Goal: Information Seeking & Learning: Learn about a topic

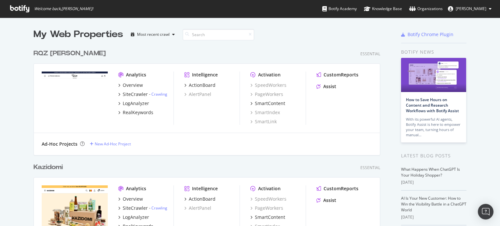
scroll to position [2241, 347]
click at [202, 31] on input at bounding box center [219, 34] width 72 height 11
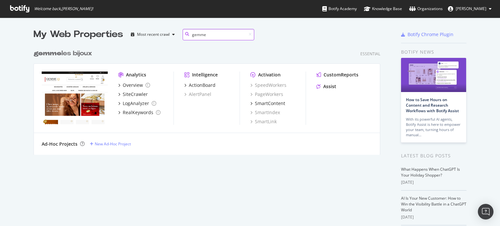
scroll to position [109, 347]
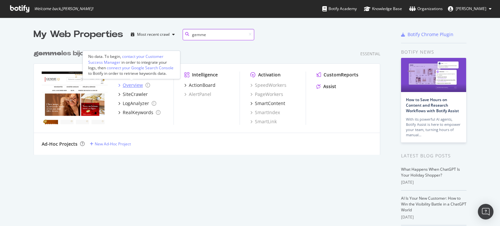
type input "gemme"
click at [136, 86] on div "Overview" at bounding box center [133, 85] width 20 height 7
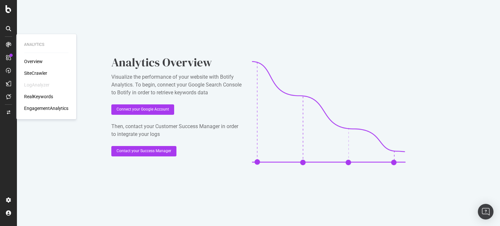
click at [39, 70] on div "SiteCrawler" at bounding box center [35, 73] width 23 height 7
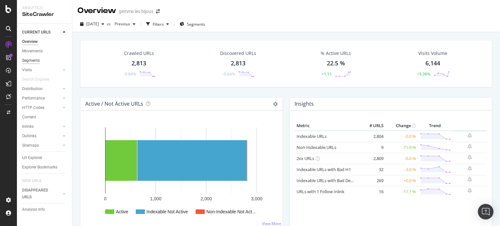
click at [33, 58] on div "Segments" at bounding box center [31, 60] width 18 height 7
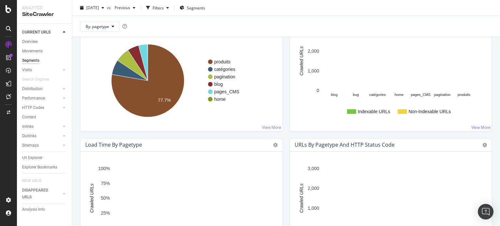
scroll to position [228, 0]
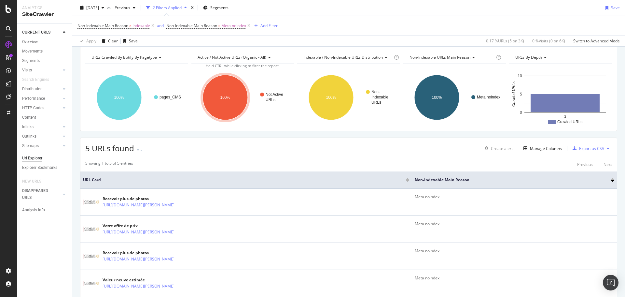
scroll to position [25, 0]
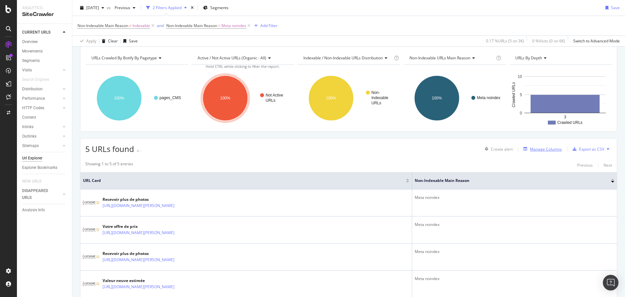
click at [541, 147] on div "Manage Columns" at bounding box center [546, 149] width 32 height 6
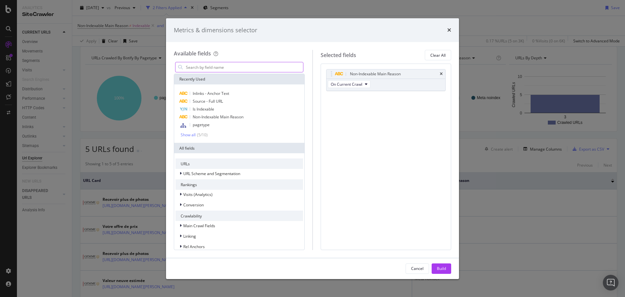
click at [235, 69] on input "modal" at bounding box center [244, 67] width 118 height 10
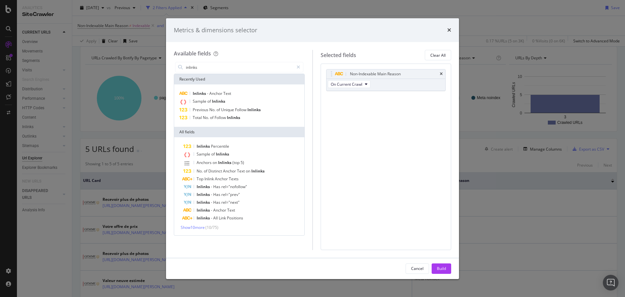
drag, startPoint x: 217, startPoint y: 69, endPoint x: 159, endPoint y: 65, distance: 58.4
click at [159, 65] on div "Metrics & dimensions selector Available fields inlinks Recently Used Inlinks - …" at bounding box center [312, 148] width 625 height 297
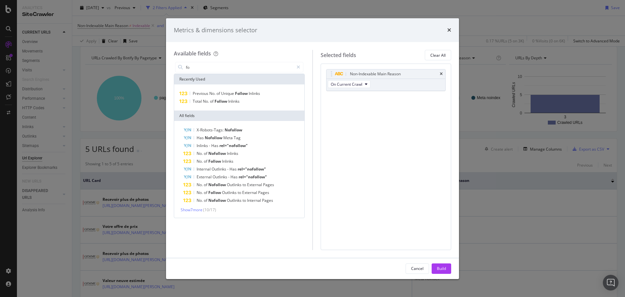
type input "f"
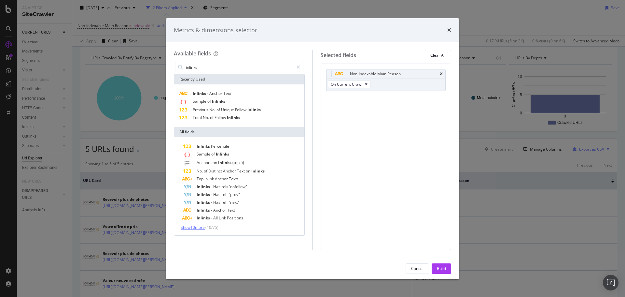
click at [190, 225] on span "Show 10 more" at bounding box center [193, 227] width 24 height 6
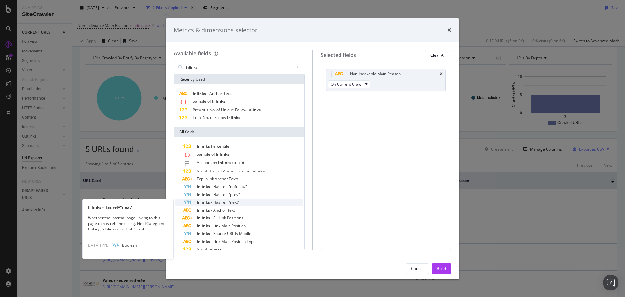
scroll to position [65, 0]
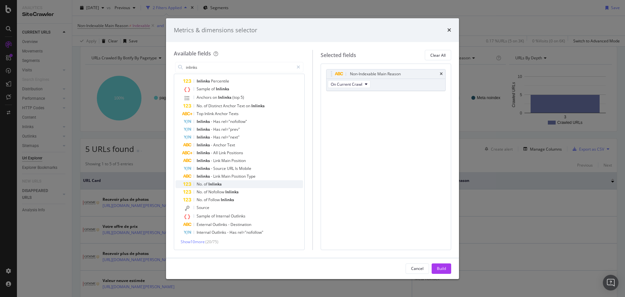
click at [225, 184] on div "No. of Inlinks" at bounding box center [243, 184] width 120 height 8
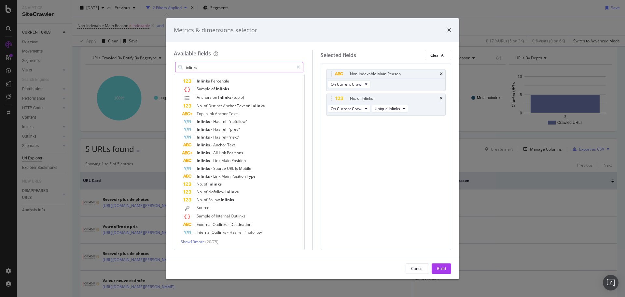
click at [231, 65] on input "inlinks" at bounding box center [239, 67] width 108 height 10
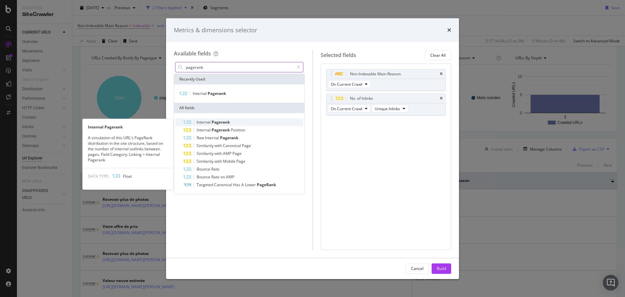
type input "pagerank"
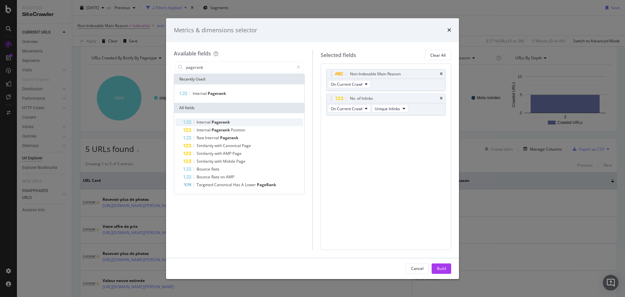
click at [233, 123] on div "Internal Pagerank" at bounding box center [243, 122] width 120 height 8
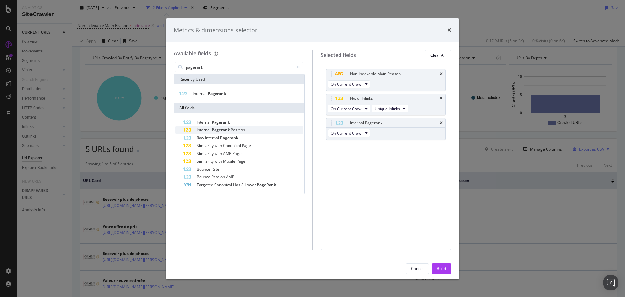
click at [234, 131] on span "Position" at bounding box center [238, 130] width 14 height 6
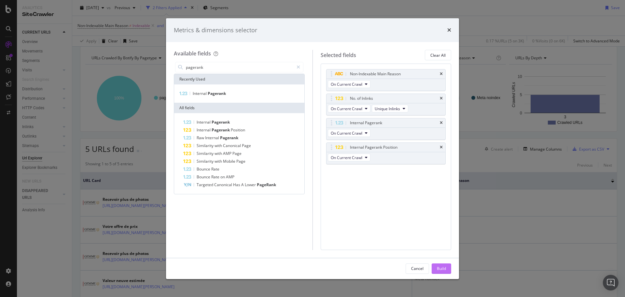
click at [440, 265] on div "Build" at bounding box center [441, 268] width 9 height 10
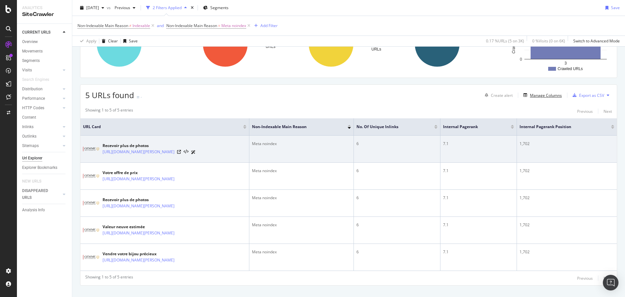
scroll to position [57, 0]
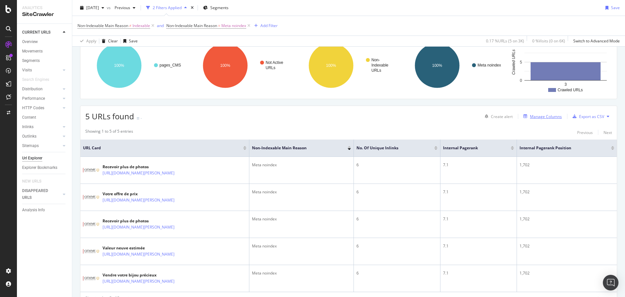
click at [535, 116] on div "Manage Columns" at bounding box center [546, 117] width 32 height 6
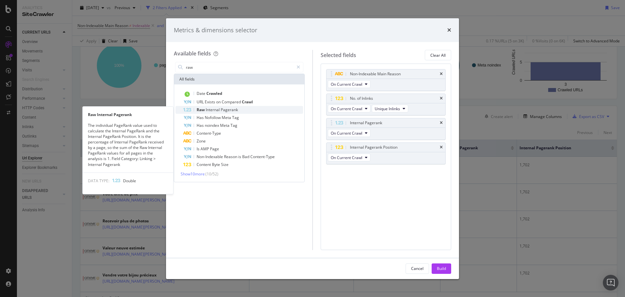
type input "raw"
click at [232, 107] on div "Raw Internal Pagerank" at bounding box center [243, 110] width 120 height 8
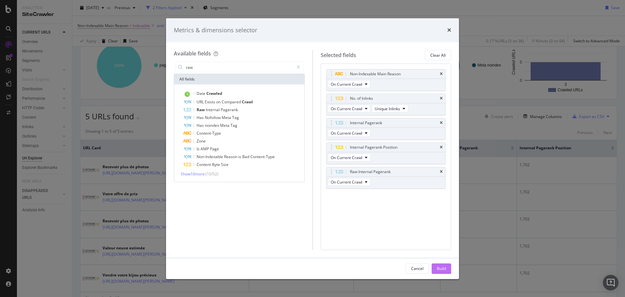
click at [444, 269] on div "Build" at bounding box center [441, 268] width 9 height 6
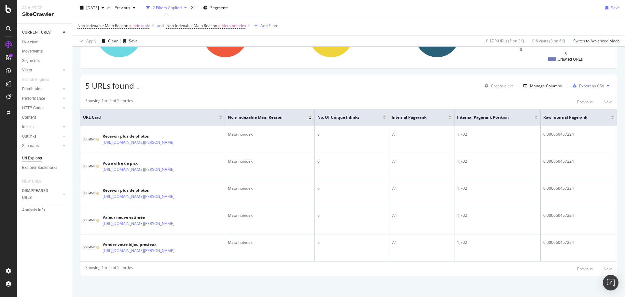
scroll to position [92, 0]
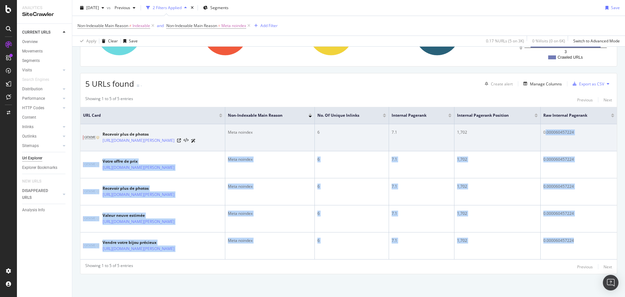
drag, startPoint x: 583, startPoint y: 240, endPoint x: 549, endPoint y: 130, distance: 115.3
click at [549, 130] on tbody "Recevoir plus de photos [URL][DOMAIN_NAME][PERSON_NAME] Meta noindex 6 7.1 1,70…" at bounding box center [348, 191] width 537 height 135
click at [550, 130] on div "0.000060457224" at bounding box center [578, 132] width 71 height 6
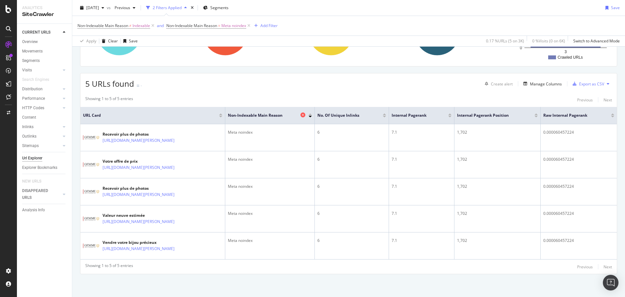
click at [305, 112] on icon at bounding box center [303, 114] width 5 height 5
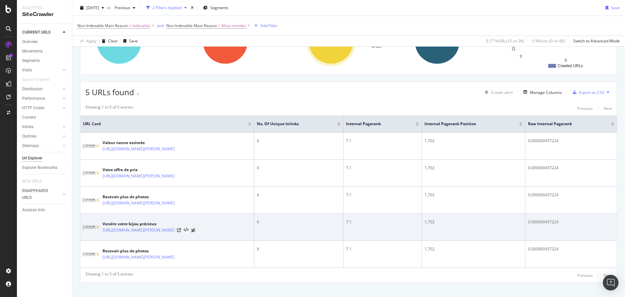
scroll to position [90, 0]
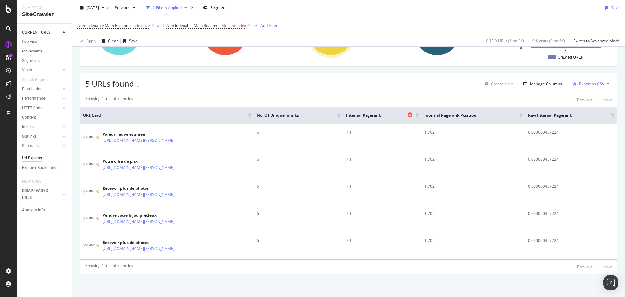
click at [413, 114] on icon at bounding box center [410, 114] width 5 height 5
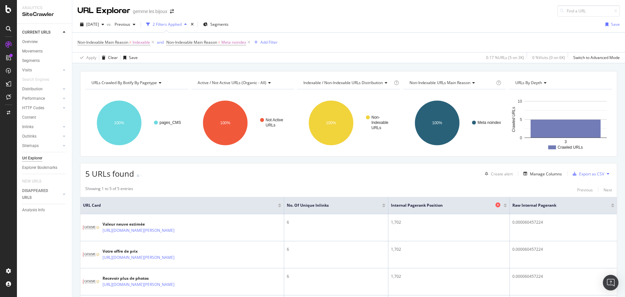
click at [500, 203] on icon at bounding box center [498, 204] width 5 height 5
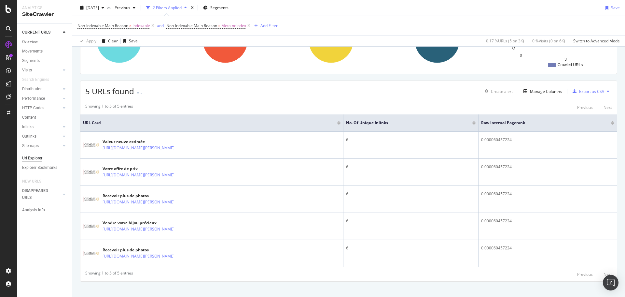
scroll to position [90, 0]
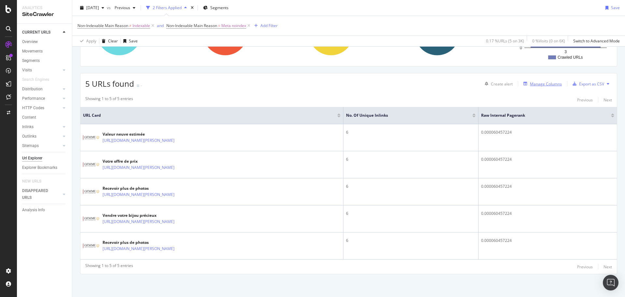
click at [539, 82] on div "Manage Columns" at bounding box center [546, 84] width 32 height 6
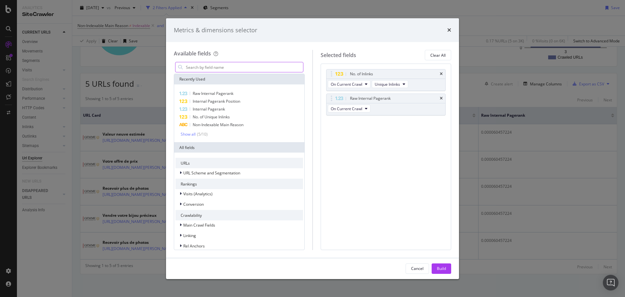
click at [228, 65] on input "modal" at bounding box center [244, 67] width 118 height 10
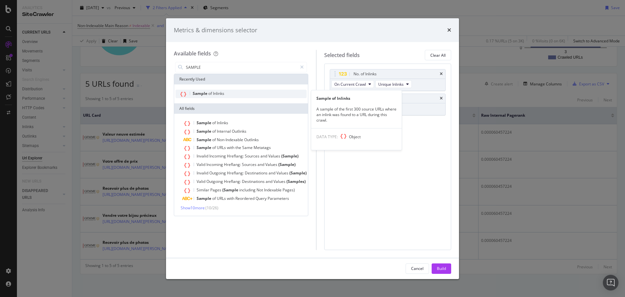
type input "SAMPLE"
click at [232, 96] on div "Sample of Inlinks" at bounding box center [240, 94] width 131 height 8
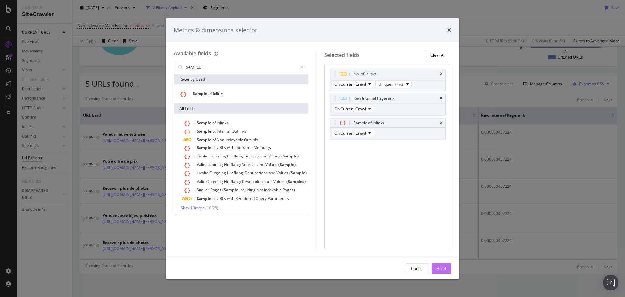
click at [442, 265] on div "Build" at bounding box center [441, 268] width 9 height 6
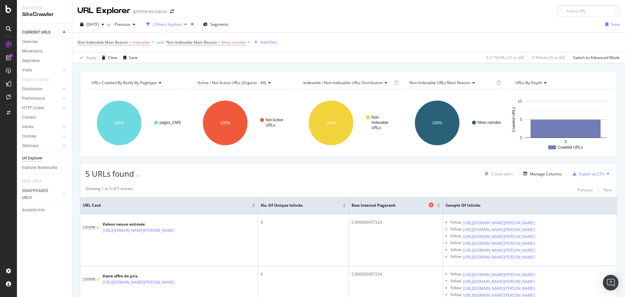
click at [429, 205] on icon at bounding box center [431, 204] width 5 height 5
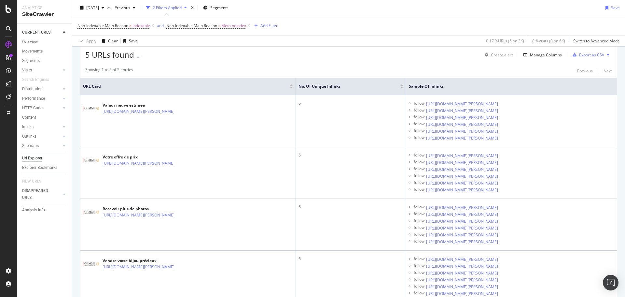
scroll to position [112, 0]
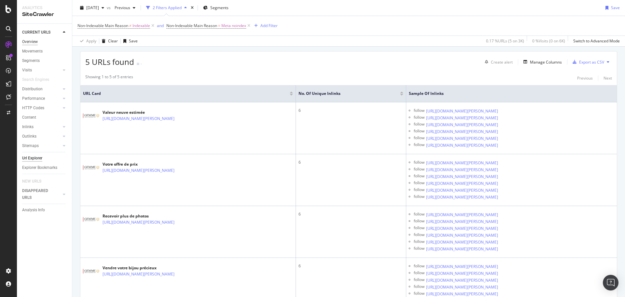
click at [32, 40] on div "Overview" at bounding box center [30, 41] width 16 height 7
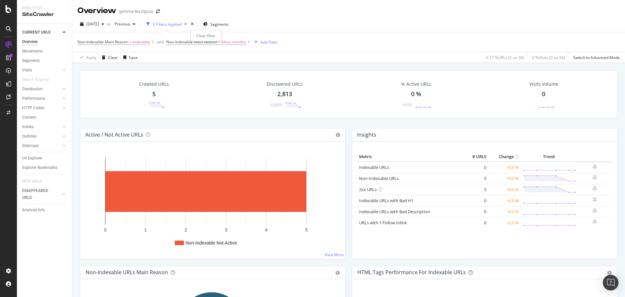
click at [195, 23] on div "times" at bounding box center [192, 24] width 6 height 7
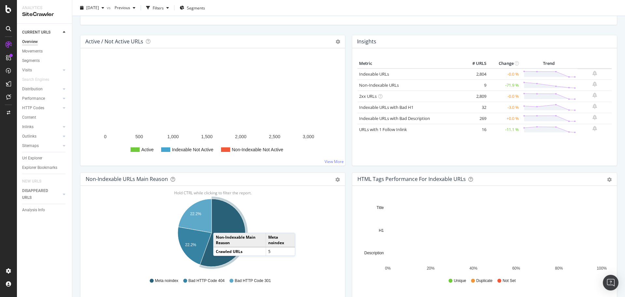
scroll to position [65, 0]
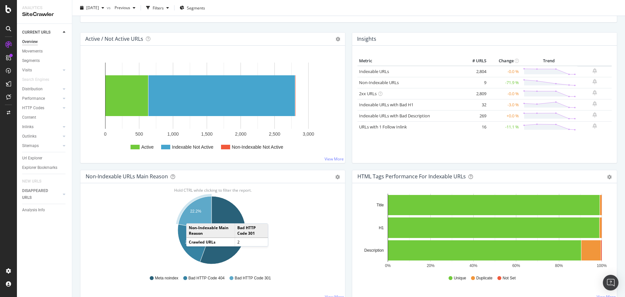
click at [193, 217] on icon "A chart." at bounding box center [194, 213] width 33 height 34
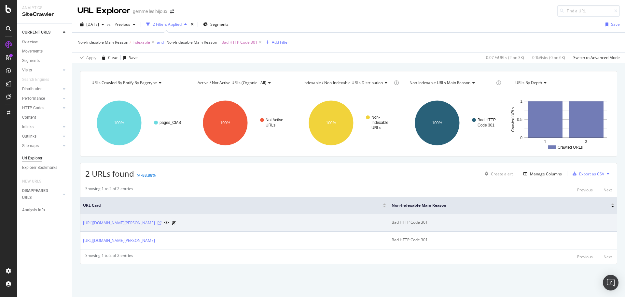
click at [161, 221] on icon at bounding box center [160, 223] width 4 height 4
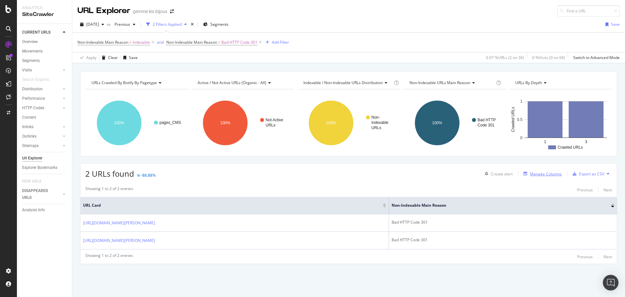
click at [551, 174] on div "Manage Columns" at bounding box center [546, 174] width 32 height 6
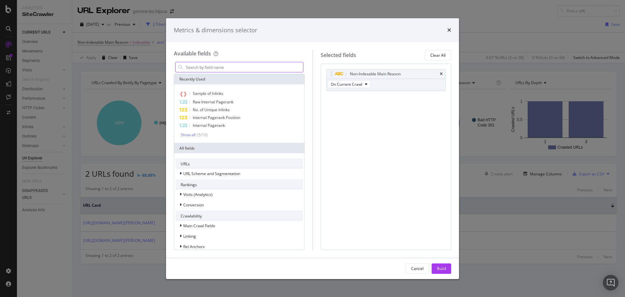
click at [217, 67] on input "modal" at bounding box center [244, 67] width 118 height 10
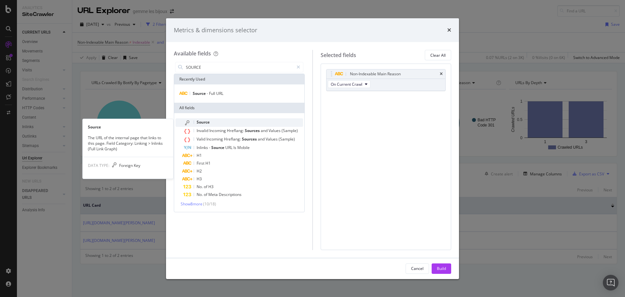
type input "SOURCE"
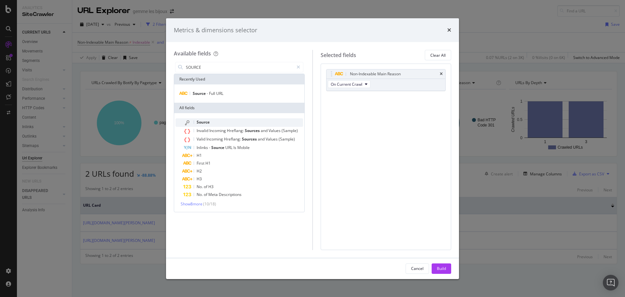
click at [222, 121] on div "Source" at bounding box center [243, 122] width 120 height 8
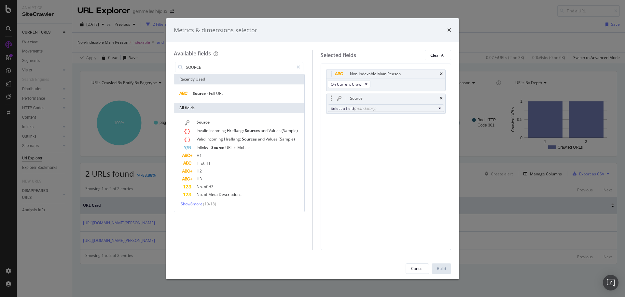
click at [348, 108] on div "Select a field (mandatory)" at bounding box center [383, 108] width 105 height 6
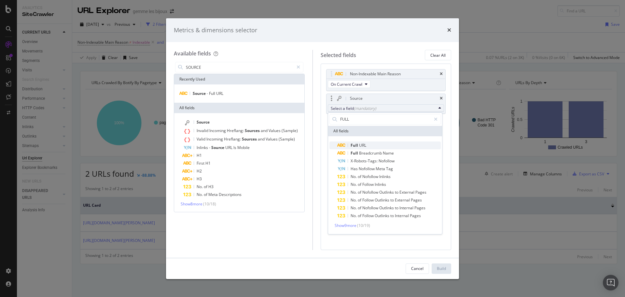
type input "FULL"
click at [365, 142] on div "Full URL" at bounding box center [351, 145] width 29 height 8
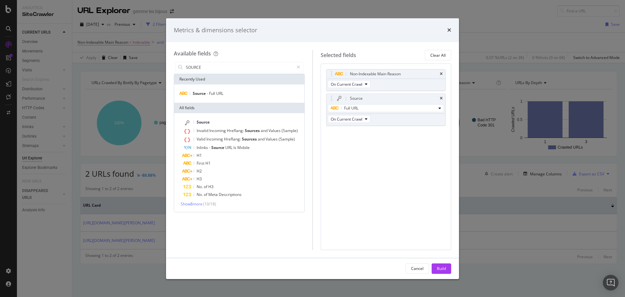
click at [215, 73] on div "SOURCE" at bounding box center [239, 67] width 131 height 13
click at [215, 67] on input "SOURCE" at bounding box center [239, 67] width 108 height 10
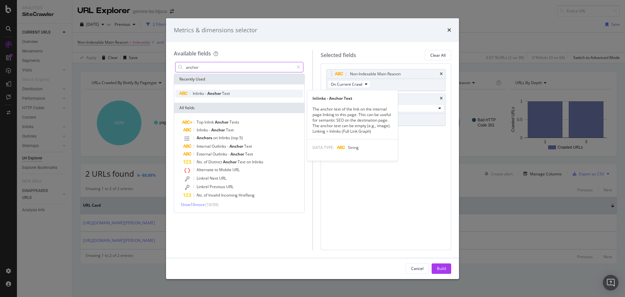
type input "anchor"
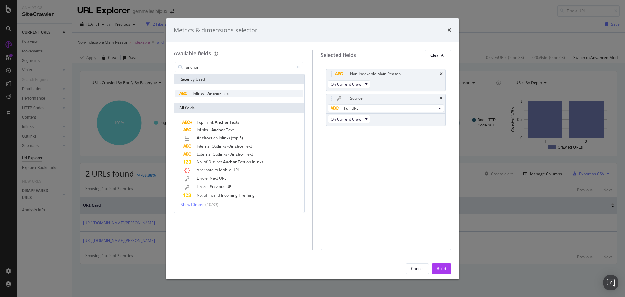
click at [214, 94] on span "Anchor" at bounding box center [214, 94] width 15 height 6
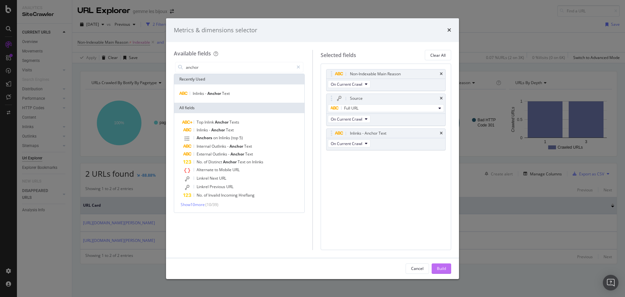
click at [441, 270] on div "Build" at bounding box center [441, 268] width 9 height 6
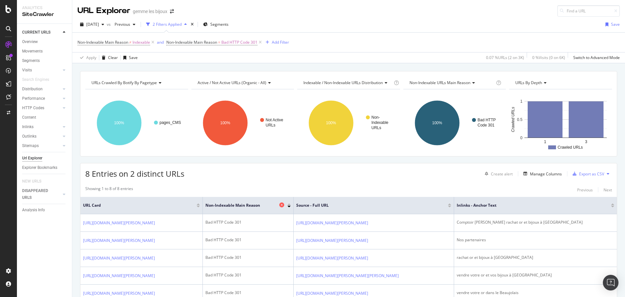
click at [284, 203] on icon at bounding box center [281, 204] width 5 height 5
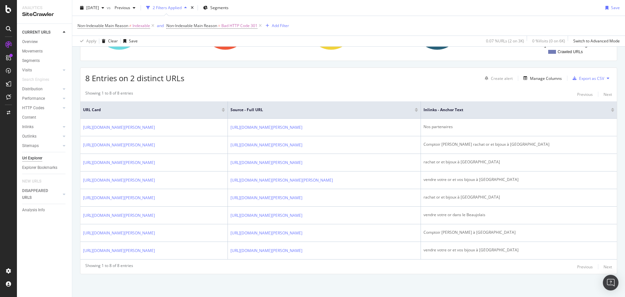
scroll to position [139, 0]
click at [101, 264] on div "Showing 1 to 8 of 8 entries" at bounding box center [109, 266] width 48 height 8
click at [154, 268] on div "Showing 1 to 8 of 8 entries Previous Next" at bounding box center [348, 266] width 537 height 8
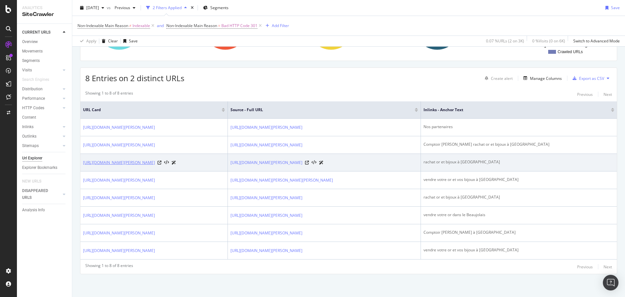
drag, startPoint x: 163, startPoint y: 136, endPoint x: 164, endPoint y: 126, distance: 9.9
click at [164, 154] on td "[URL][DOMAIN_NAME][PERSON_NAME]" at bounding box center [153, 163] width 147 height 18
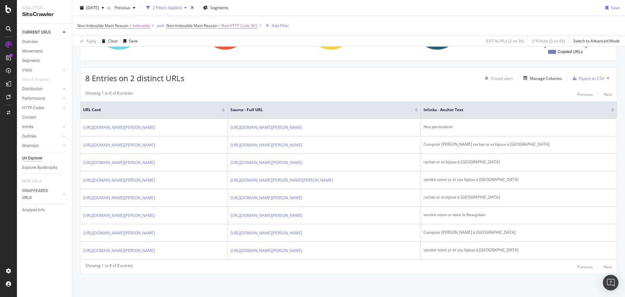
copy link "35-le-comptoir-de-rachat-[GEOGRAPHIC_DATA]"
click at [259, 90] on div "Showing 1 to 8 of 8 entries Previous Next" at bounding box center [348, 94] width 537 height 8
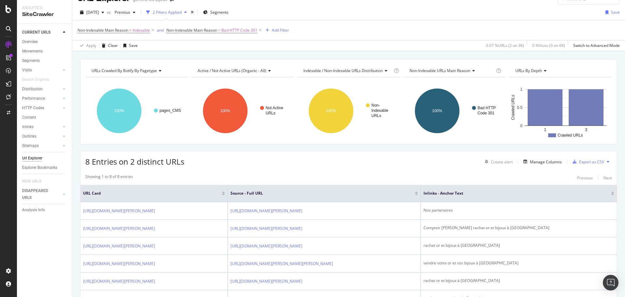
scroll to position [33, 0]
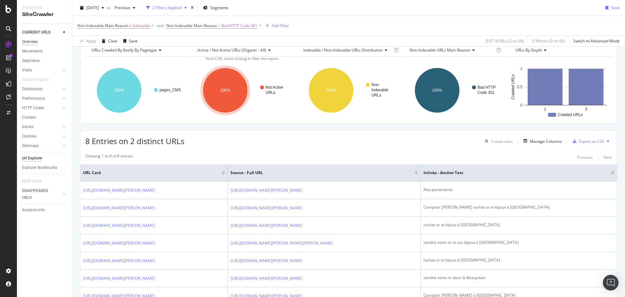
click at [33, 40] on div "Overview" at bounding box center [30, 41] width 16 height 7
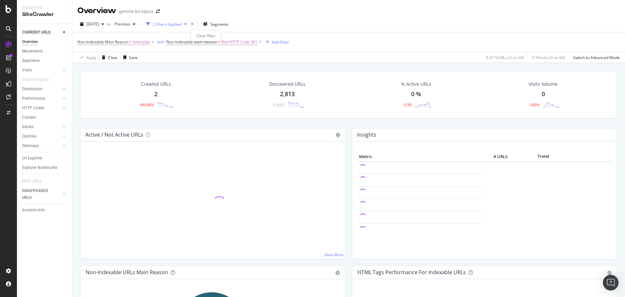
click at [194, 26] on icon "times" at bounding box center [192, 24] width 3 height 4
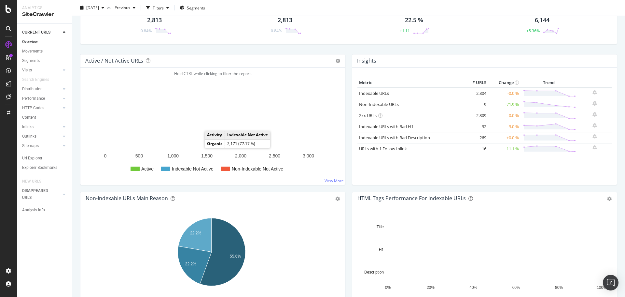
scroll to position [98, 0]
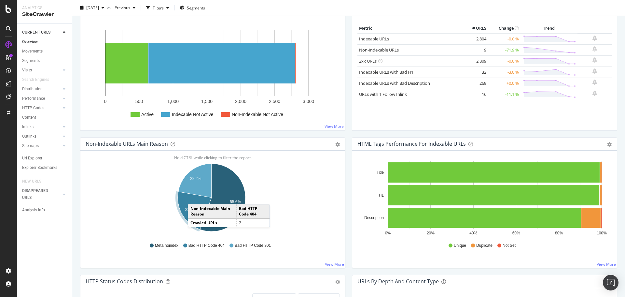
click at [194, 197] on icon "A chart." at bounding box center [195, 210] width 34 height 38
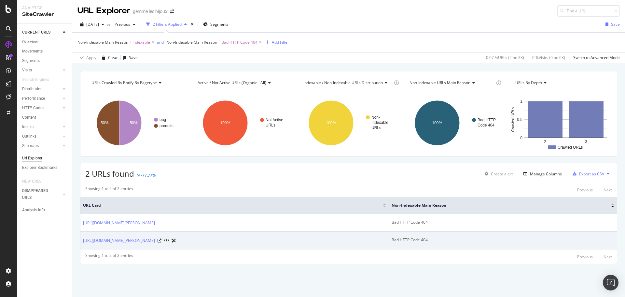
click at [191, 245] on td "[URL][DOMAIN_NAME][PERSON_NAME]" at bounding box center [234, 240] width 309 height 18
click at [161, 242] on icon at bounding box center [160, 240] width 4 height 4
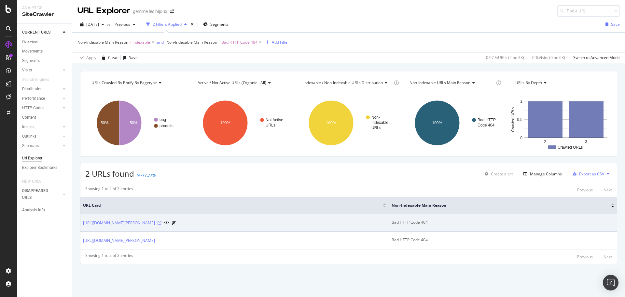
click at [161, 222] on icon at bounding box center [160, 223] width 4 height 4
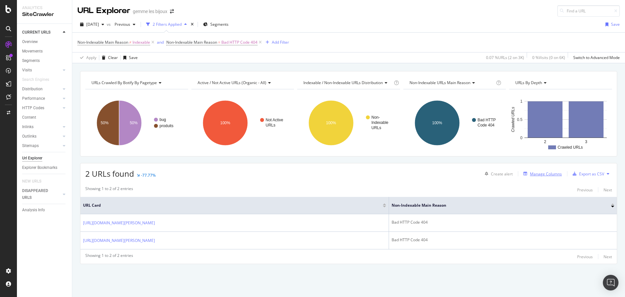
click at [533, 173] on div "Manage Columns" at bounding box center [546, 174] width 32 height 6
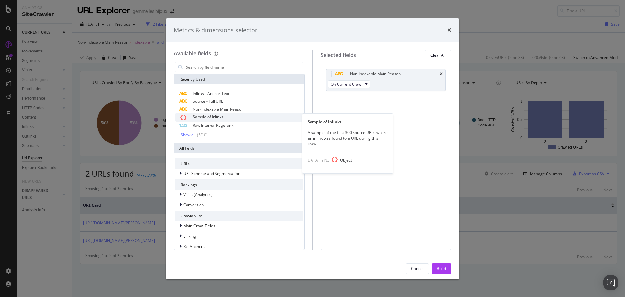
click at [224, 116] on div "Sample of Inlinks" at bounding box center [239, 117] width 128 height 8
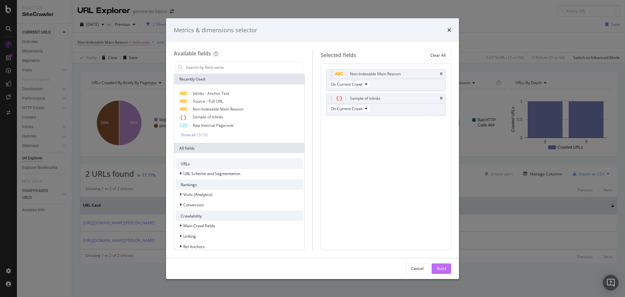
click at [440, 272] on div "Build" at bounding box center [441, 268] width 9 height 10
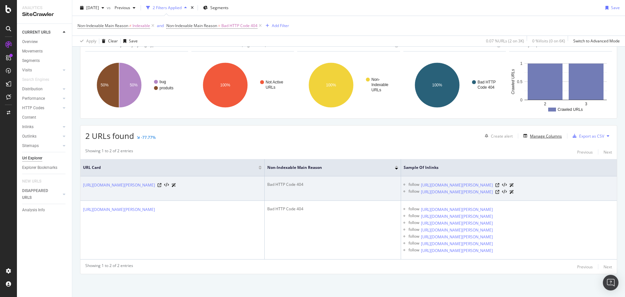
scroll to position [50, 0]
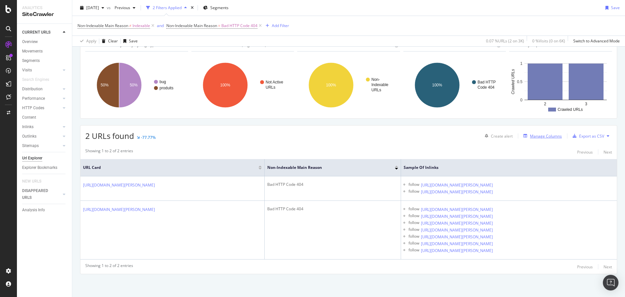
click at [531, 132] on div "Manage Columns" at bounding box center [541, 135] width 41 height 7
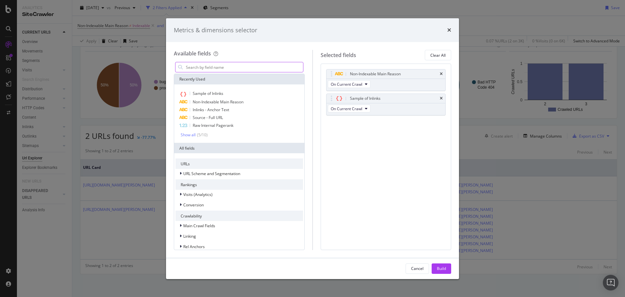
click at [227, 67] on input "modal" at bounding box center [244, 67] width 118 height 10
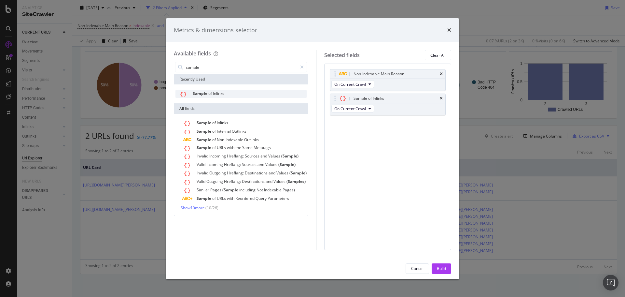
type input "sample"
click at [216, 92] on span "Inlinks" at bounding box center [218, 94] width 11 height 6
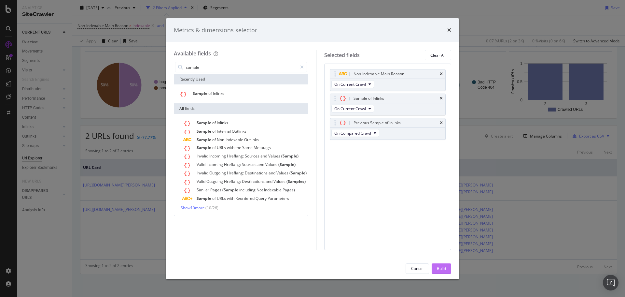
click at [435, 265] on button "Build" at bounding box center [442, 268] width 20 height 10
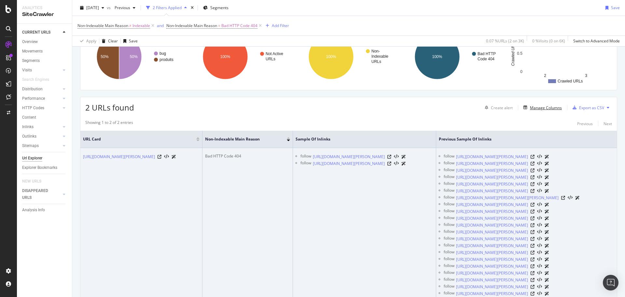
scroll to position [65, 0]
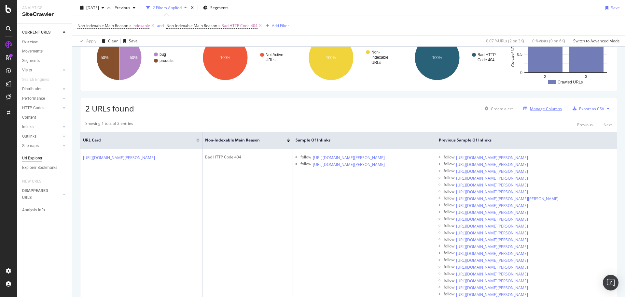
click at [537, 111] on div "Manage Columns" at bounding box center [541, 108] width 41 height 7
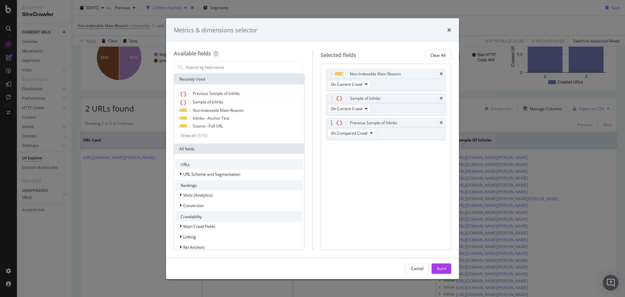
click at [440, 121] on div "Previous Sample of Inlinks" at bounding box center [386, 122] width 119 height 9
click at [443, 121] on div "Previous Sample of Inlinks" at bounding box center [386, 122] width 119 height 9
click at [441, 122] on icon "times" at bounding box center [441, 123] width 3 height 4
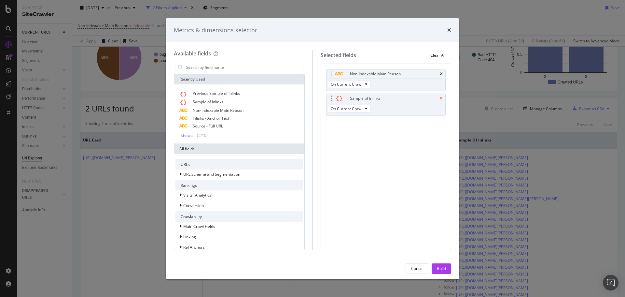
click at [441, 97] on icon "times" at bounding box center [441, 98] width 3 height 4
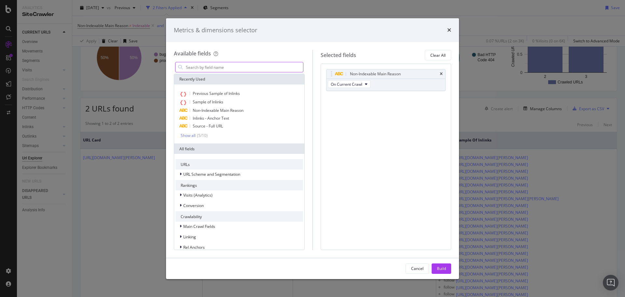
click at [238, 70] on input "modal" at bounding box center [244, 67] width 118 height 10
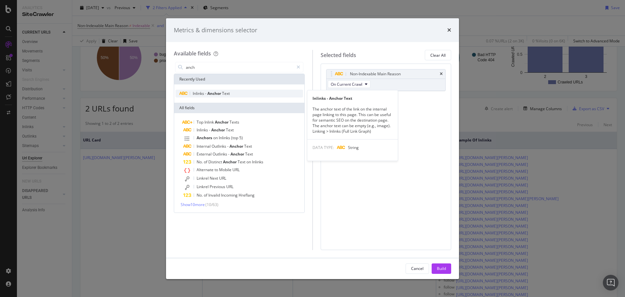
click at [230, 95] on span "Text" at bounding box center [226, 94] width 8 height 6
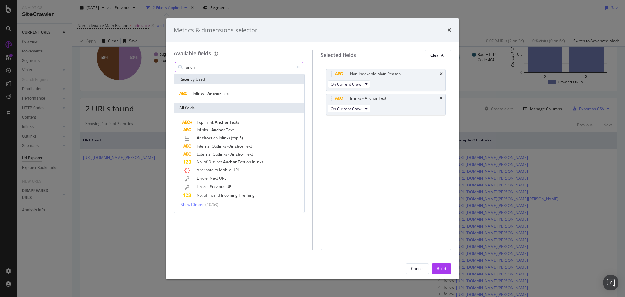
click at [212, 64] on input "anch" at bounding box center [239, 67] width 108 height 10
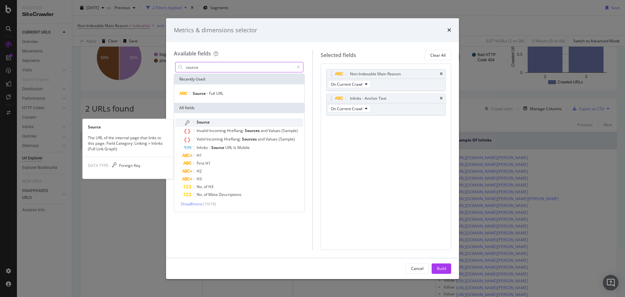
type input "source"
click at [228, 119] on div "Source" at bounding box center [243, 122] width 120 height 8
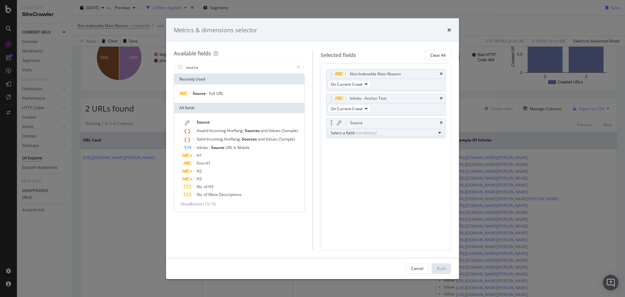
click at [357, 131] on div "(mandatory)" at bounding box center [365, 133] width 22 height 6
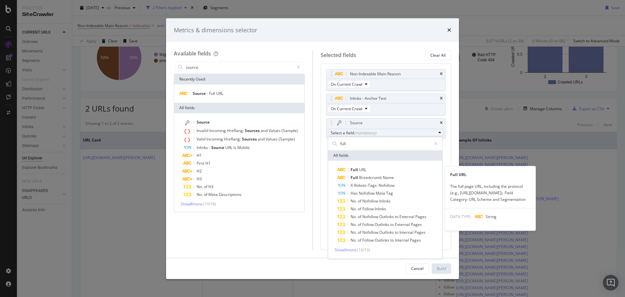
type input "full"
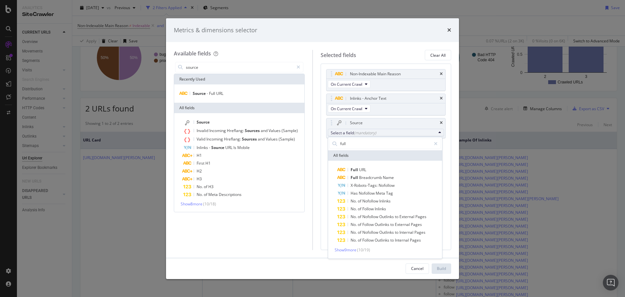
click at [368, 172] on span "Full URL" at bounding box center [389, 170] width 104 height 8
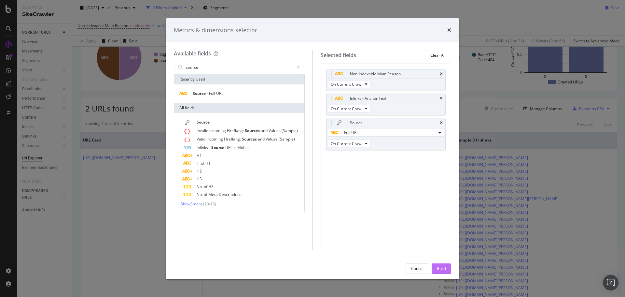
click at [440, 267] on div "Build" at bounding box center [441, 268] width 9 height 6
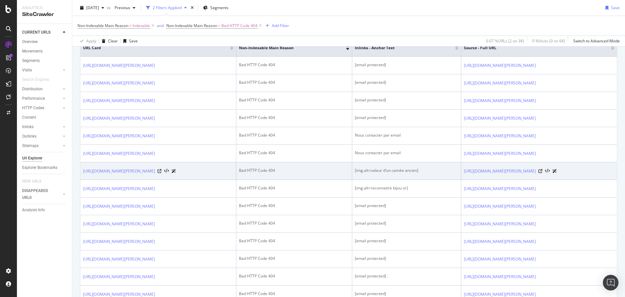
scroll to position [118, 0]
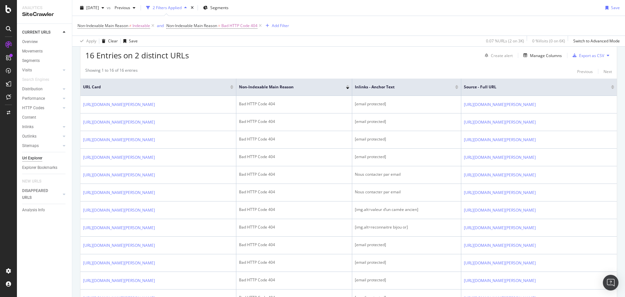
click at [233, 86] on div at bounding box center [231, 86] width 3 height 2
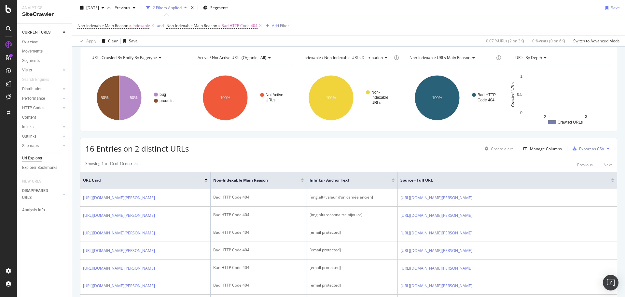
scroll to position [33, 0]
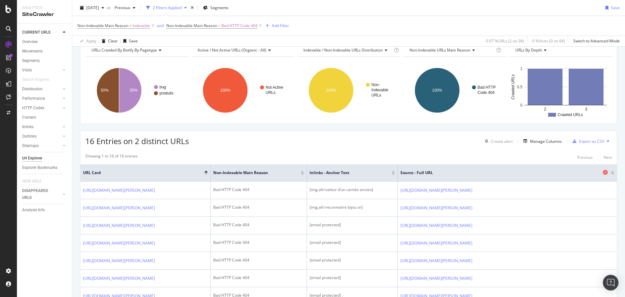
click at [603, 172] on icon at bounding box center [605, 172] width 5 height 5
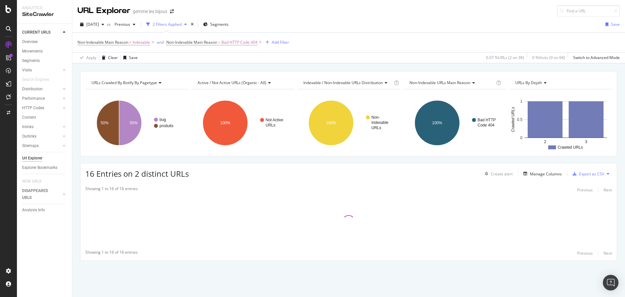
click at [176, 175] on span "16 Entries on 2 distinct URLs" at bounding box center [137, 173] width 104 height 11
click at [195, 160] on div "URLs Crawled By Botify By pagetype Chart (by Value) Table Expand Export as CSV …" at bounding box center [348, 177] width 553 height 212
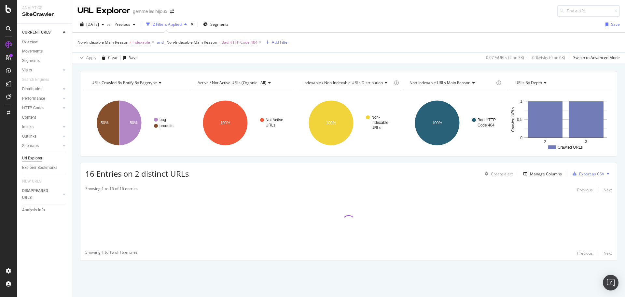
click at [188, 175] on span "16 Entries on 2 distinct URLs" at bounding box center [137, 173] width 104 height 11
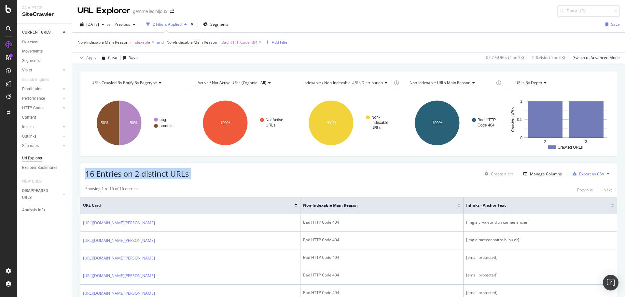
click at [81, 174] on div "16 Entries on 2 distinct URLs Create alert Manage Columns Export as CSV" at bounding box center [348, 171] width 537 height 16
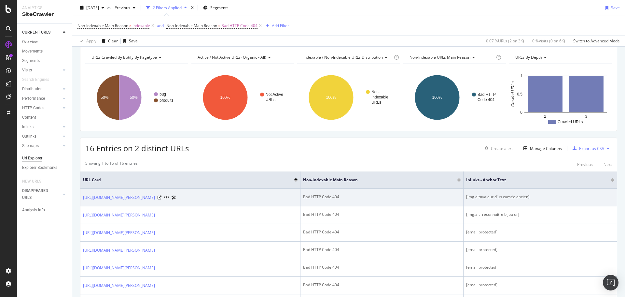
scroll to position [33, 0]
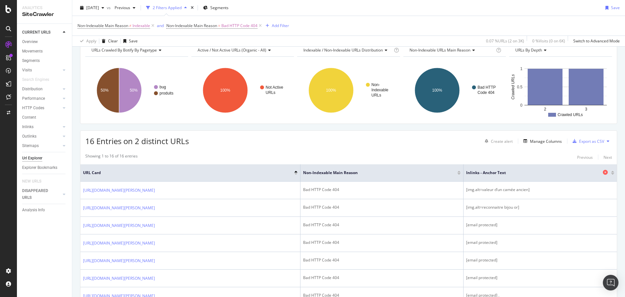
click at [603, 173] on icon at bounding box center [605, 172] width 5 height 5
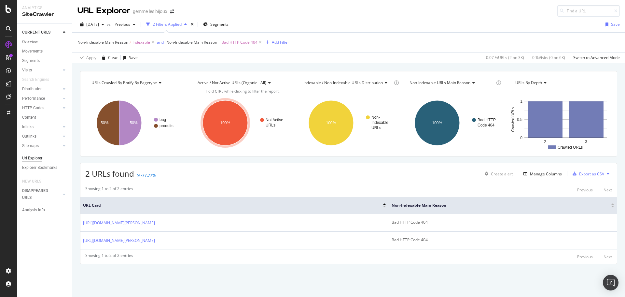
click at [30, 121] on div "Content" at bounding box center [47, 117] width 50 height 9
click at [29, 118] on div "Content" at bounding box center [29, 117] width 14 height 7
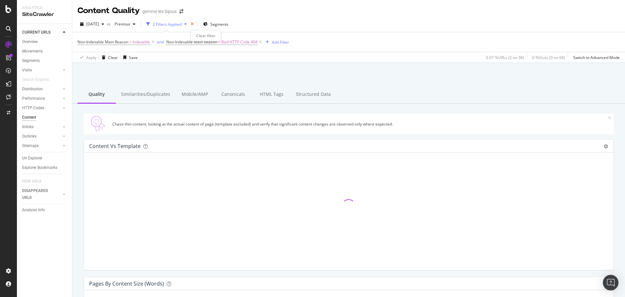
click at [194, 25] on icon "times" at bounding box center [192, 24] width 3 height 4
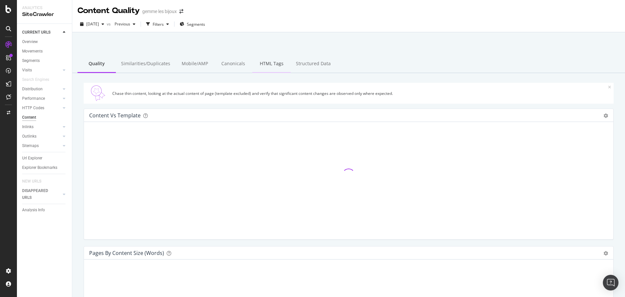
click at [279, 71] on div "HTML Tags" at bounding box center [271, 64] width 38 height 18
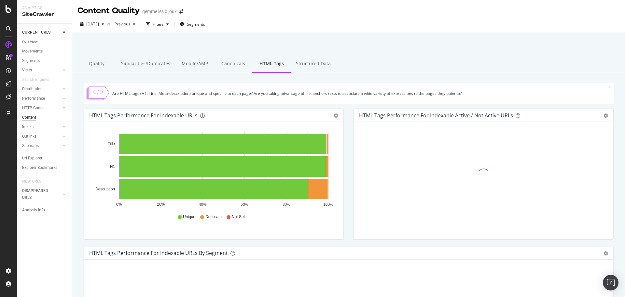
click at [608, 87] on icon at bounding box center [609, 87] width 3 height 4
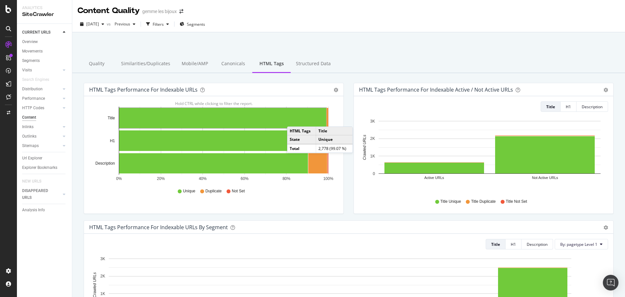
click at [294, 120] on rect "A chart." at bounding box center [222, 118] width 207 height 20
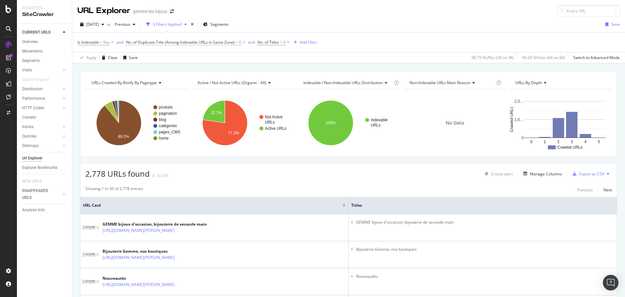
click at [175, 42] on span "No. of Duplicate Title (Among Indexable URLs in Same Zone)" at bounding box center [180, 42] width 109 height 6
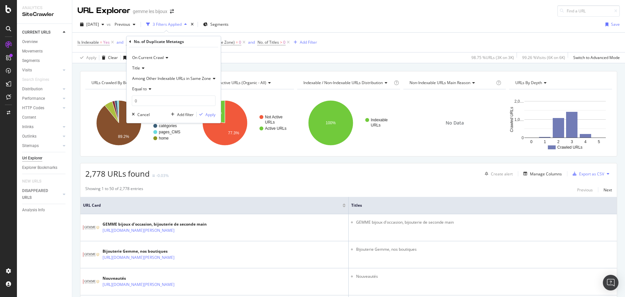
click at [147, 89] on icon at bounding box center [149, 89] width 5 height 4
click at [156, 135] on span "Greater than" at bounding box center [146, 136] width 23 height 6
click at [204, 114] on div "button" at bounding box center [201, 114] width 9 height 4
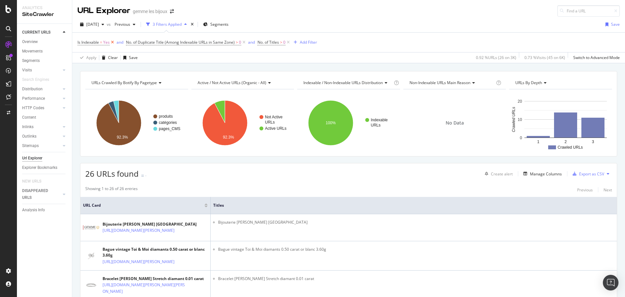
click at [113, 43] on icon at bounding box center [113, 42] width 6 height 7
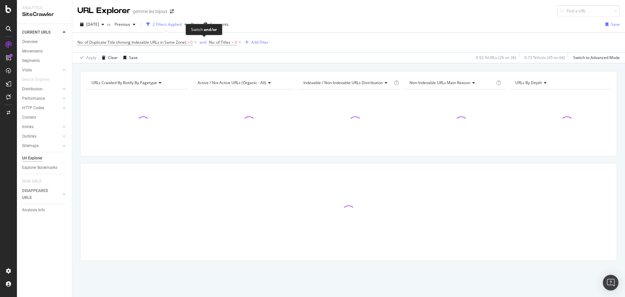
click at [202, 41] on div "and" at bounding box center [203, 42] width 7 height 6
click at [219, 44] on span "No. of Titles" at bounding box center [216, 42] width 21 height 6
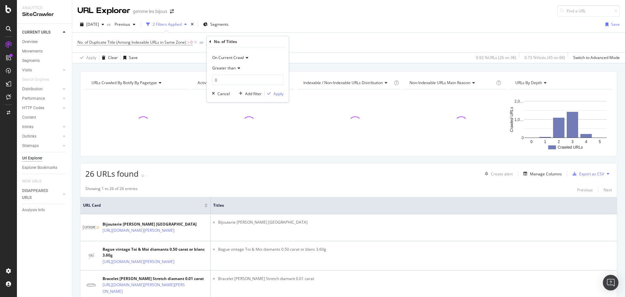
click at [226, 69] on span "Greater than" at bounding box center [223, 68] width 23 height 6
click at [231, 81] on div "Equal to" at bounding box center [249, 81] width 70 height 8
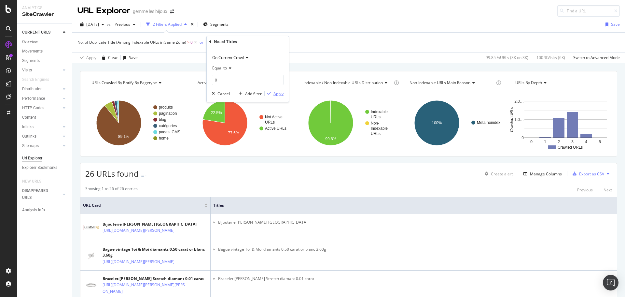
click at [272, 92] on div "button" at bounding box center [269, 93] width 9 height 4
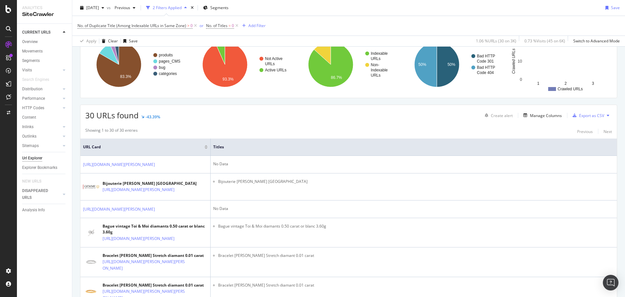
scroll to position [65, 0]
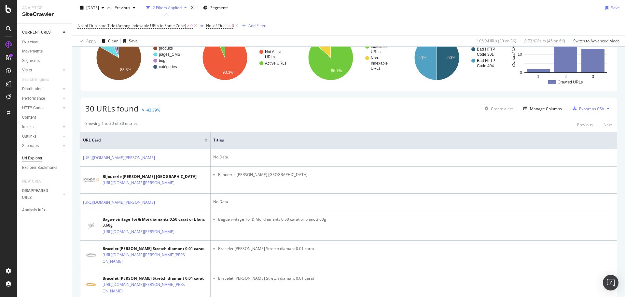
click at [206, 139] on div at bounding box center [205, 139] width 3 height 2
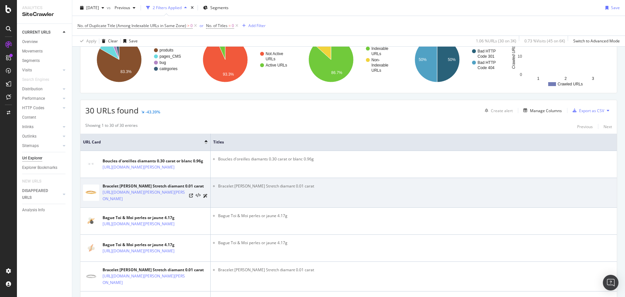
scroll to position [65, 0]
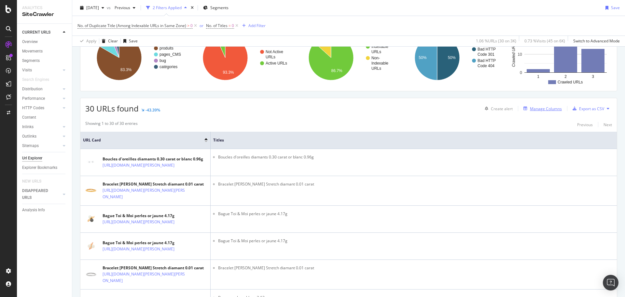
click at [530, 109] on div "Manage Columns" at bounding box center [546, 109] width 32 height 6
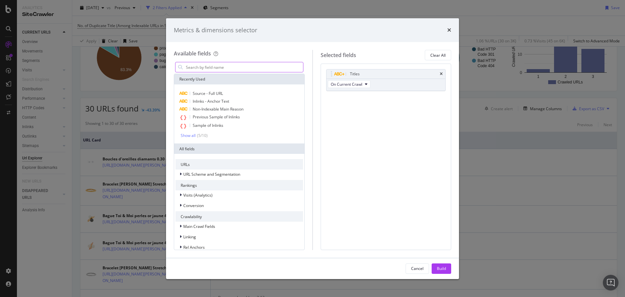
click at [237, 71] on input "modal" at bounding box center [244, 67] width 118 height 10
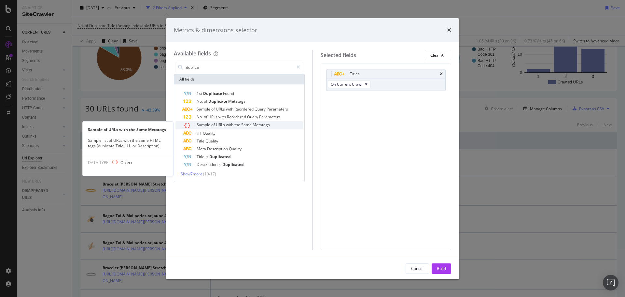
type input "duplica"
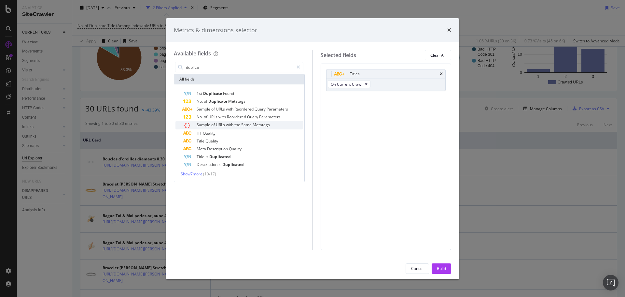
click at [237, 125] on span "the" at bounding box center [237, 125] width 7 height 6
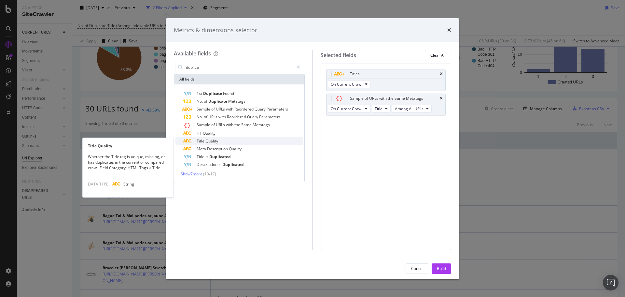
click at [229, 138] on div "Title Quality" at bounding box center [243, 141] width 120 height 8
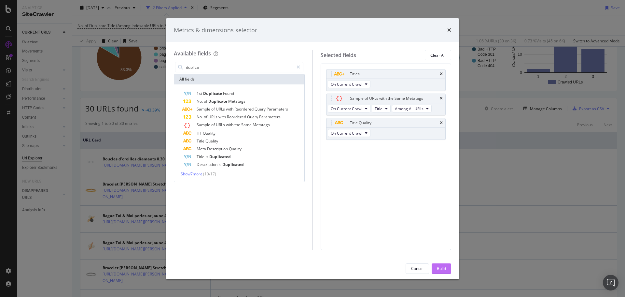
click at [433, 267] on button "Build" at bounding box center [442, 268] width 20 height 10
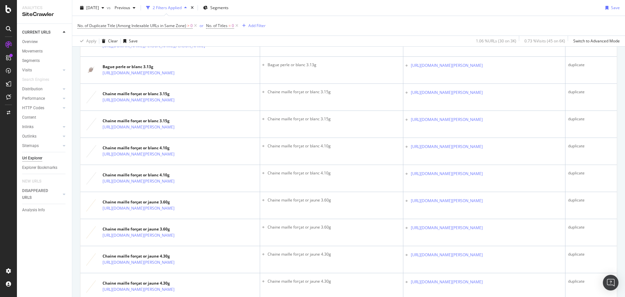
scroll to position [293, 0]
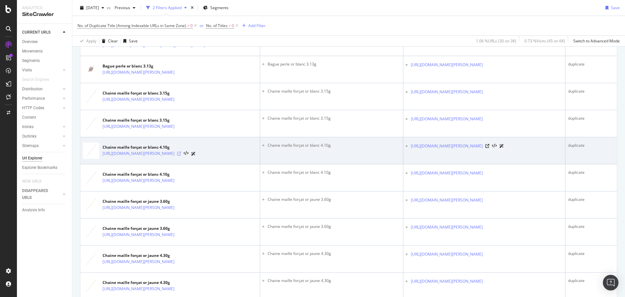
click at [181, 155] on icon at bounding box center [179, 153] width 4 height 4
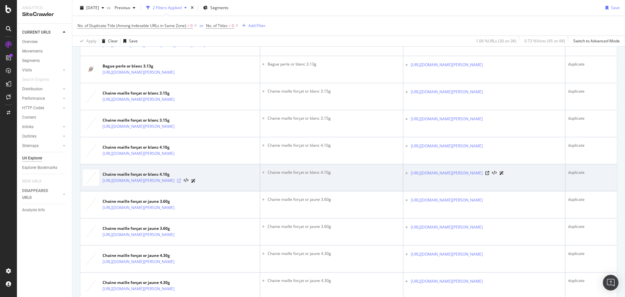
click at [181, 182] on icon at bounding box center [179, 180] width 4 height 4
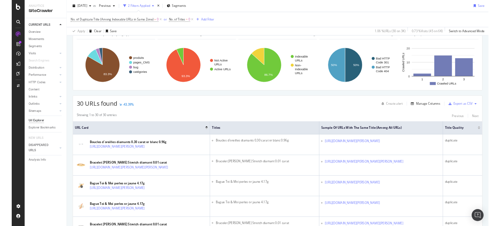
scroll to position [0, 0]
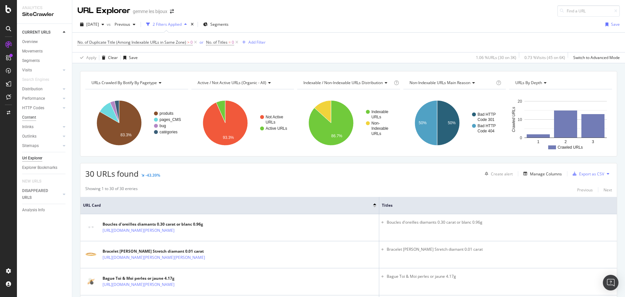
click at [29, 117] on div "Content" at bounding box center [29, 117] width 14 height 7
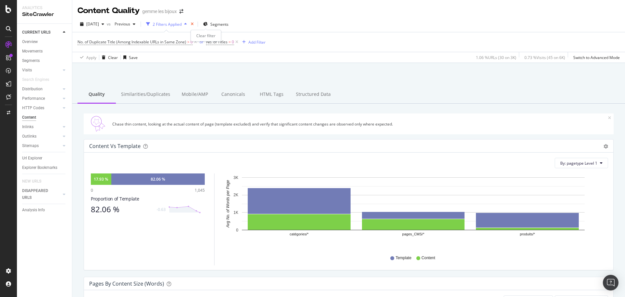
click at [194, 24] on icon "times" at bounding box center [192, 24] width 3 height 4
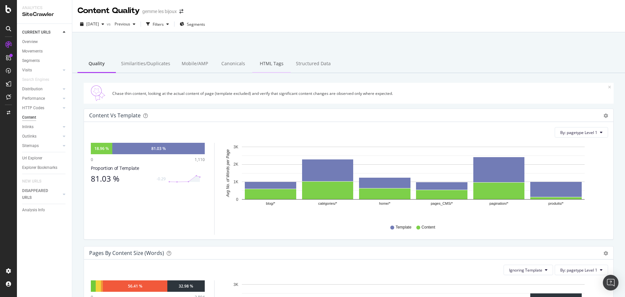
click at [266, 69] on div "HTML Tags" at bounding box center [271, 64] width 38 height 18
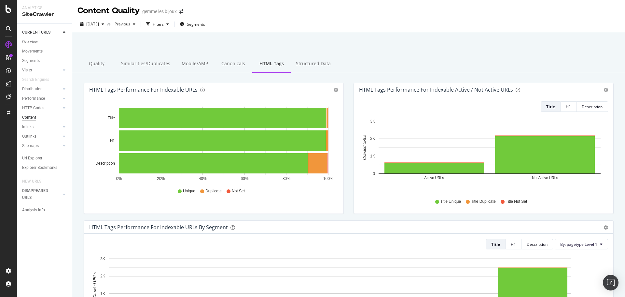
click at [336, 87] on div "HTML Tags Performance for Indexable URLs Bar Bar (by Percentage) Table Export a…" at bounding box center [213, 89] width 259 height 13
click at [334, 91] on icon "gear" at bounding box center [336, 90] width 5 height 5
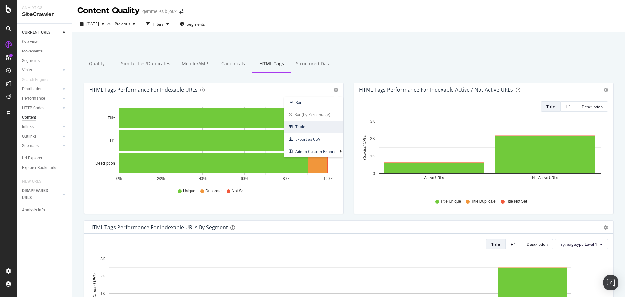
click at [302, 126] on span "Table" at bounding box center [313, 126] width 59 height 9
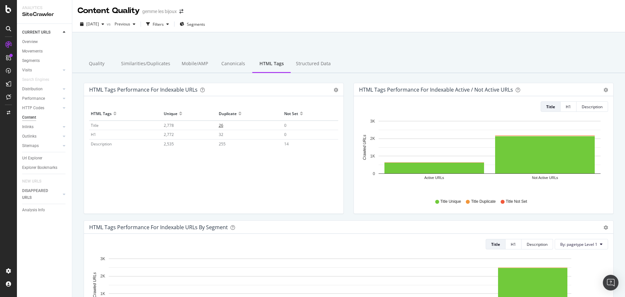
click at [220, 124] on span "26" at bounding box center [221, 125] width 5 height 6
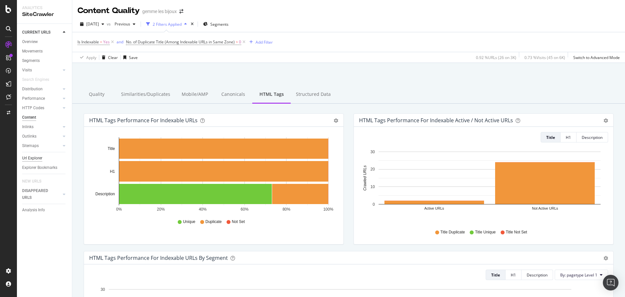
click at [35, 158] on div "Url Explorer" at bounding box center [32, 158] width 20 height 7
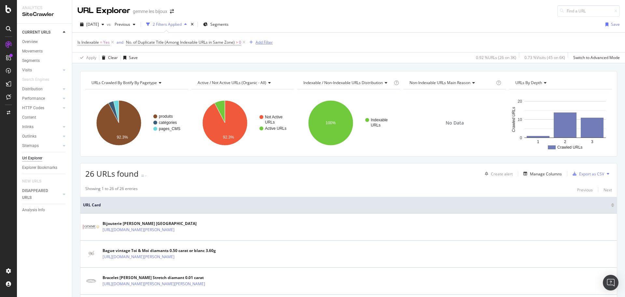
click at [264, 43] on div "Add Filter" at bounding box center [264, 42] width 17 height 6
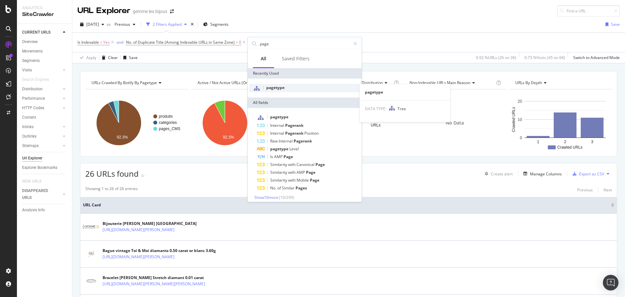
type input "page"
click at [298, 88] on div "pagetype" at bounding box center [304, 88] width 111 height 8
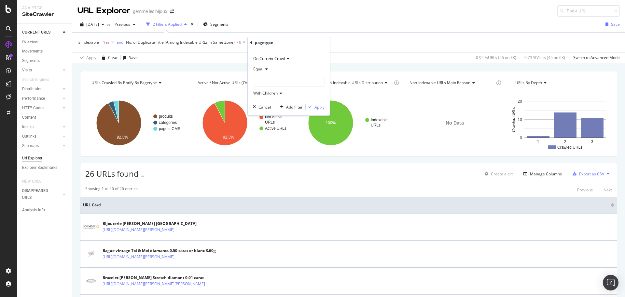
click at [277, 80] on div at bounding box center [288, 81] width 71 height 10
click at [268, 70] on icon at bounding box center [265, 69] width 5 height 4
click at [273, 90] on span "Not Equal" at bounding box center [265, 91] width 18 height 6
click at [274, 81] on div at bounding box center [288, 81] width 71 height 10
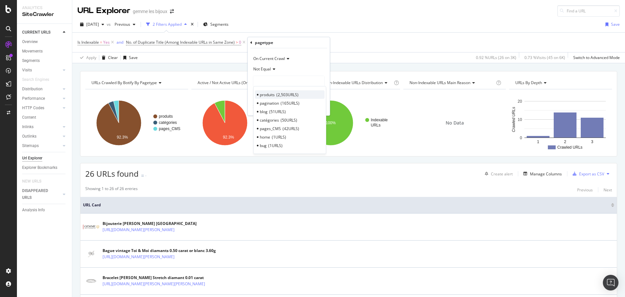
click at [275, 92] on span "produits" at bounding box center [267, 95] width 15 height 6
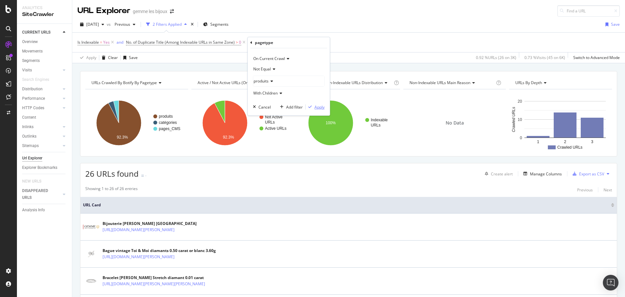
click at [320, 106] on div "Apply" at bounding box center [320, 107] width 10 height 6
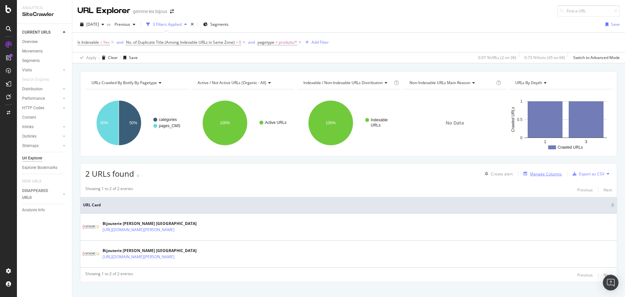
click at [539, 173] on div "Manage Columns" at bounding box center [546, 174] width 32 height 6
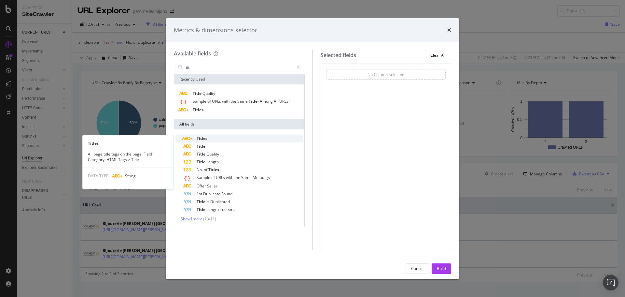
type input "tit"
click at [210, 138] on div "Titles" at bounding box center [243, 138] width 120 height 8
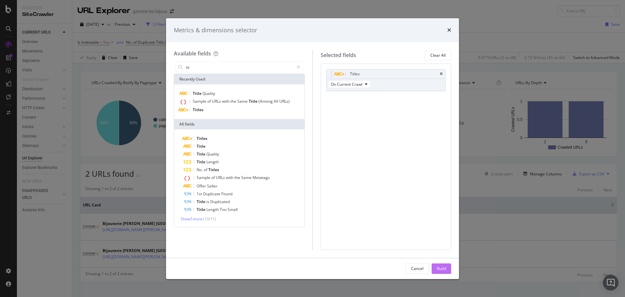
click at [441, 267] on div "Build" at bounding box center [441, 268] width 9 height 6
